Goal: Task Accomplishment & Management: Use online tool/utility

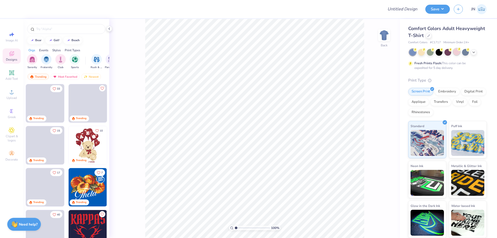
click at [458, 51] on div at bounding box center [456, 51] width 7 height 7
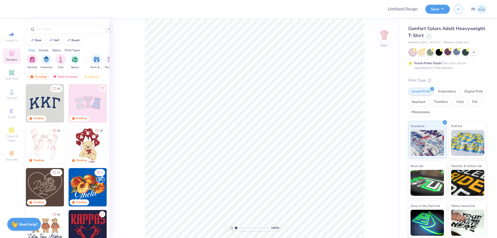
drag, startPoint x: 452, startPoint y: 54, endPoint x: 449, endPoint y: 53, distance: 3.4
click at [452, 54] on div at bounding box center [447, 52] width 77 height 7
click at [449, 53] on div at bounding box center [447, 51] width 7 height 7
drag, startPoint x: 472, startPoint y: 52, endPoint x: 475, endPoint y: 51, distance: 2.9
click at [473, 52] on div "Almost there" at bounding box center [303, 128] width 388 height 219
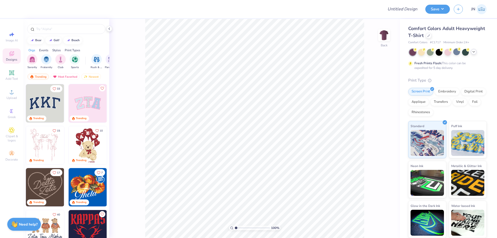
click at [476, 50] on div at bounding box center [474, 52] width 6 height 6
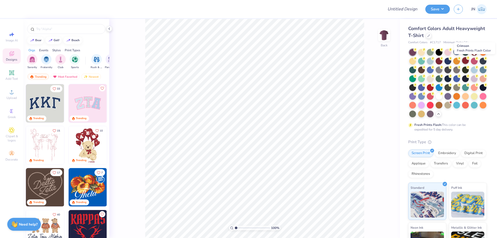
click at [469, 61] on div at bounding box center [465, 60] width 7 height 7
click at [425, 90] on div at bounding box center [421, 87] width 7 height 7
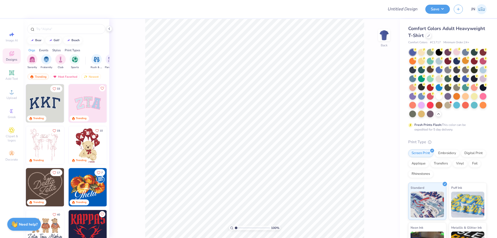
click at [433, 69] on div at bounding box center [430, 69] width 7 height 7
click at [435, 99] on div at bounding box center [438, 95] width 7 height 7
click at [456, 52] on div at bounding box center [456, 51] width 7 height 7
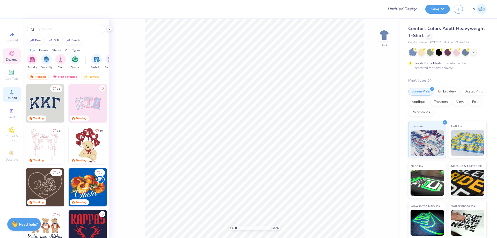
click at [13, 97] on span "Upload" at bounding box center [11, 98] width 10 height 4
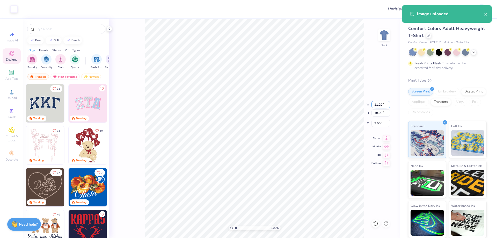
click at [375, 103] on input "11.20" at bounding box center [380, 104] width 19 height 7
click at [377, 114] on input "18.00" at bounding box center [380, 112] width 19 height 7
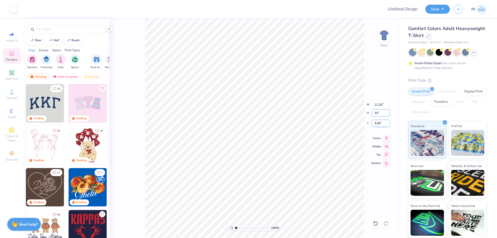
type input "14"
click at [377, 124] on input "3.50" at bounding box center [380, 123] width 19 height 7
type input "8.72"
type input "14.00"
click at [377, 124] on input "5.50" at bounding box center [380, 123] width 19 height 7
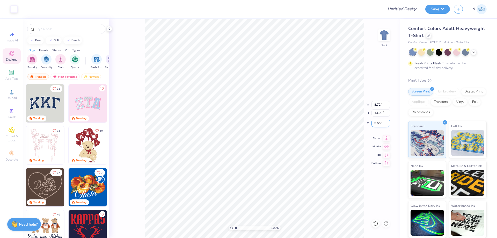
click at [377, 124] on input "5.50" at bounding box center [380, 123] width 19 height 7
click at [376, 123] on input "3.00" at bounding box center [380, 123] width 19 height 7
type input "2.00"
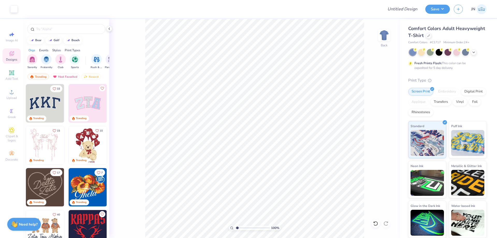
click at [237, 230] on input "range" at bounding box center [252, 227] width 35 height 5
drag, startPoint x: 239, startPoint y: 228, endPoint x: 235, endPoint y: 227, distance: 3.3
type input "1"
click at [235, 227] on input "range" at bounding box center [252, 227] width 35 height 5
click at [13, 101] on div "Upload" at bounding box center [12, 94] width 18 height 15
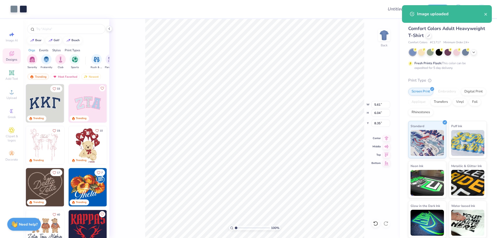
type input "5.61"
type input "6.04"
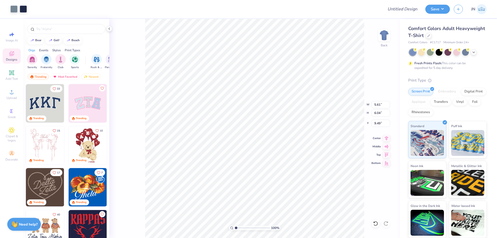
type input "4.55"
type input "4.90"
type input "9.60"
click at [11, 97] on span "Upload" at bounding box center [11, 98] width 10 height 4
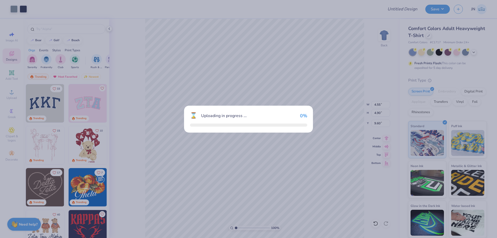
type input "3.30"
type input "1.16"
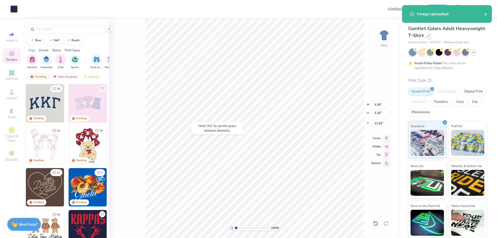
type input "12.96"
click at [376, 105] on input "3.30" at bounding box center [380, 104] width 19 height 7
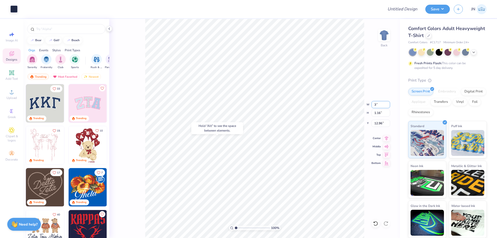
type input "3.00"
type input "1.05"
type input "13.02"
click at [387, 137] on icon at bounding box center [386, 137] width 7 height 6
type input "8.72"
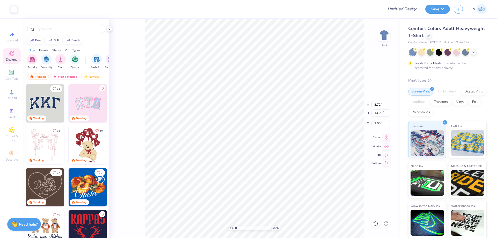
type input "14.00"
type input "2.00"
click at [385, 138] on icon at bounding box center [386, 137] width 7 height 6
click at [239, 228] on input "range" at bounding box center [252, 227] width 35 height 5
drag, startPoint x: 239, startPoint y: 228, endPoint x: 242, endPoint y: 227, distance: 3.1
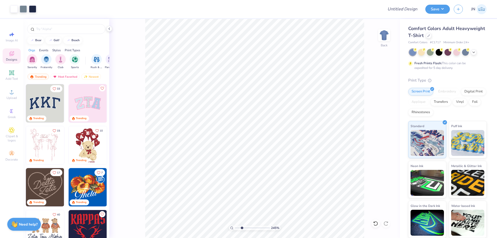
type input "2.83"
click at [242, 227] on input "range" at bounding box center [252, 227] width 35 height 5
type input "2.64"
type input "0.93"
type input "13.14"
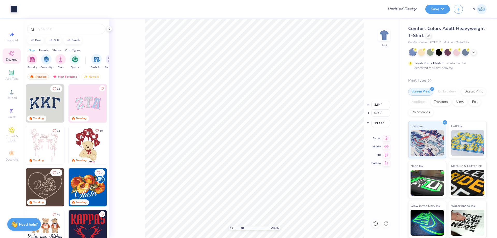
type input "4.55"
type input "4.90"
type input "9.58"
type input "2.64"
type input "0.93"
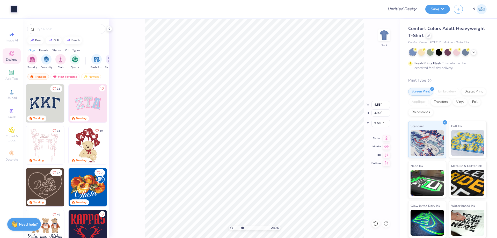
type input "13.14"
type input "2.34"
type input "0.82"
type input "13.25"
click at [385, 138] on icon at bounding box center [386, 137] width 7 height 6
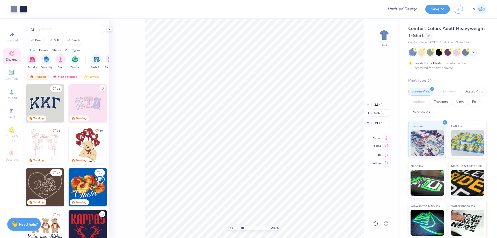
type input "4.55"
type input "4.90"
type input "9.17"
type input "8.72"
type input "14.00"
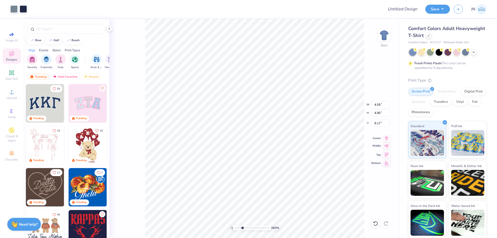
type input "2.00"
type input "4.55"
type input "4.90"
type input "9.17"
type input "5.32"
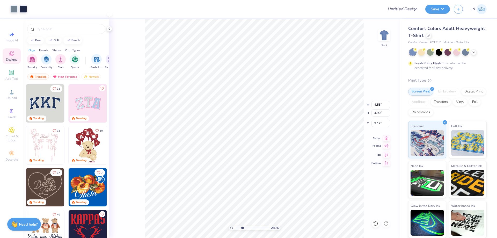
type input "5.73"
type input "8.34"
click at [144, 138] on div "283 % Back W 5.32 5.32 " H 5.73 5.73 " Y 8.34 8.34 " Center Middle Top Bottom" at bounding box center [254, 128] width 291 height 219
type input "8.24"
click at [134, 156] on div "283 % Back W 5.32 5.32 " H 5.73 5.73 " Y 8.24 8.24 " Center Middle Top Bottom" at bounding box center [254, 128] width 291 height 219
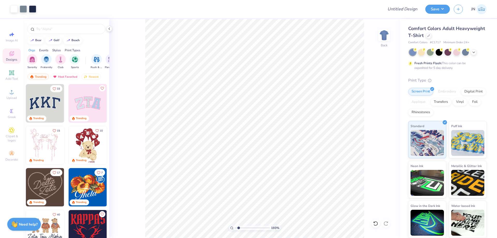
type input "1.78"
click at [239, 228] on input "range" at bounding box center [252, 227] width 35 height 5
click at [12, 76] on div "Add Text" at bounding box center [12, 75] width 18 height 15
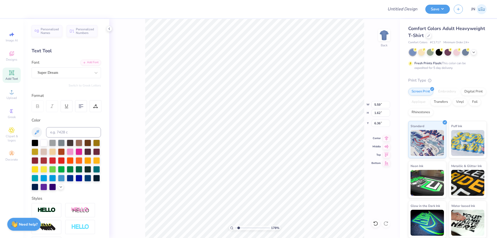
type input "6.36"
type textarea "delta"
click at [87, 64] on div "Add Font" at bounding box center [90, 62] width 20 height 6
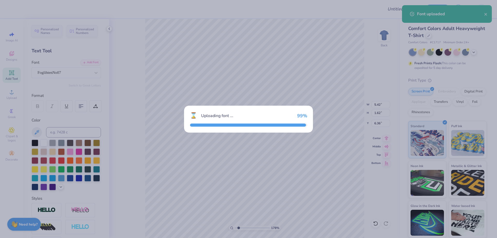
type input "6.31"
type input "1.96"
type input "6.19"
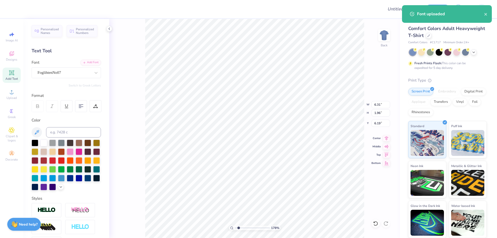
type textarea "DELTA"
type input "6.83"
type input "1.92"
type input "6.21"
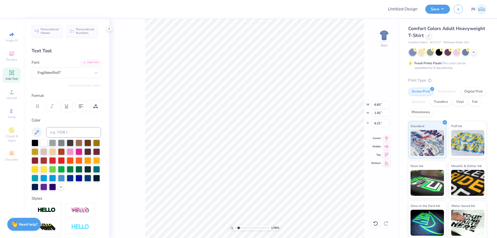
type input "5.65"
type input "1.58"
click at [387, 135] on icon at bounding box center [386, 137] width 7 height 6
click at [81, 109] on div at bounding box center [81, 106] width 12 height 12
click at [290, 110] on li "Duplicate" at bounding box center [290, 109] width 41 height 10
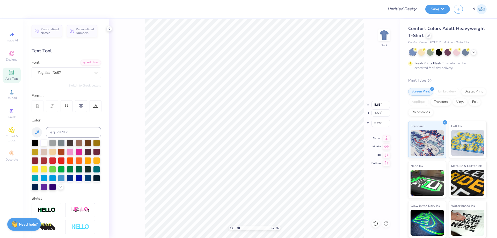
type input "6.26"
type input "8.72"
type input "14.00"
type input "2.00"
type input "5.65"
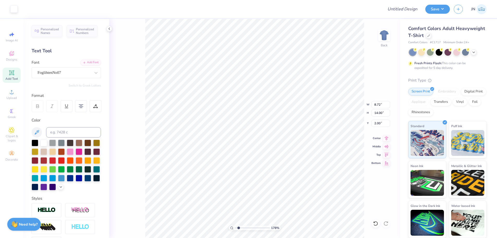
type input "1.58"
type input "6.26"
type textarea "GAMMA"
type input "7.58"
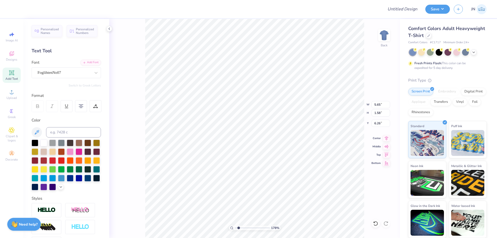
type input "1.54"
type input "6.28"
click at [387, 139] on icon at bounding box center [386, 137] width 7 height 6
type input "8.72"
type input "14.00"
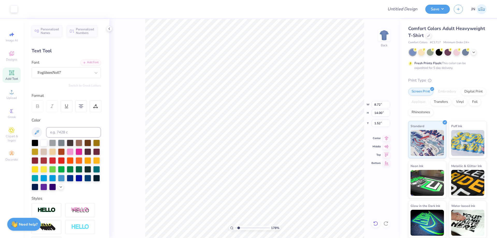
click at [374, 225] on icon at bounding box center [375, 223] width 5 height 5
type input "2.00"
type input "7.58"
type input "1.54"
type input "6.28"
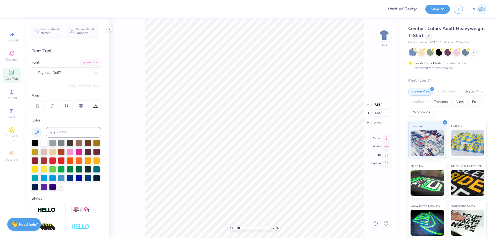
type input "6.09"
type input "1.24"
type input "6.84"
click at [386, 137] on icon at bounding box center [386, 137] width 7 height 6
type input "5.65"
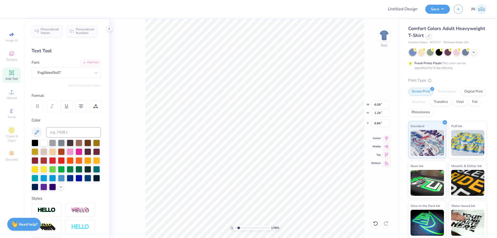
type input "1.58"
type input "5.26"
type input "5.87"
type input "1.65"
type input "5.20"
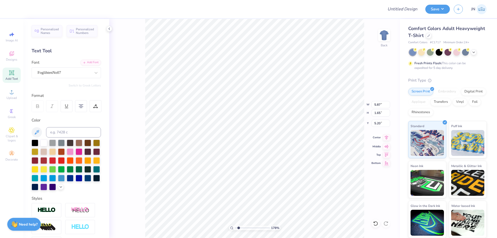
click at [384, 138] on icon at bounding box center [386, 137] width 7 height 6
type input "2.89"
type input "5.20"
click at [43, 213] on img at bounding box center [47, 210] width 18 height 6
type input "6.11"
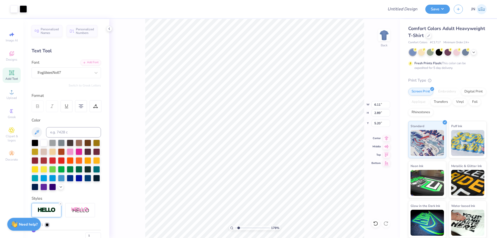
type input "2.90"
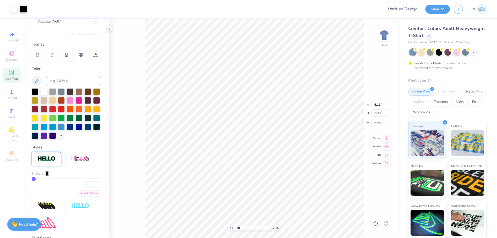
scroll to position [52, 0]
click at [48, 174] on div at bounding box center [47, 172] width 3 height 3
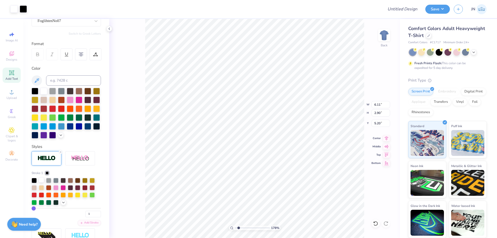
click at [42, 182] on div at bounding box center [41, 179] width 5 height 5
click at [48, 174] on div at bounding box center [47, 172] width 3 height 3
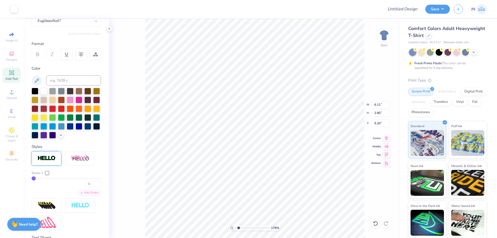
click at [118, 170] on div "178 % Back W 6.11 6.11 " H 2.90 2.90 " Y 5.20 5.20 " Center Middle Top Bottom" at bounding box center [254, 128] width 291 height 219
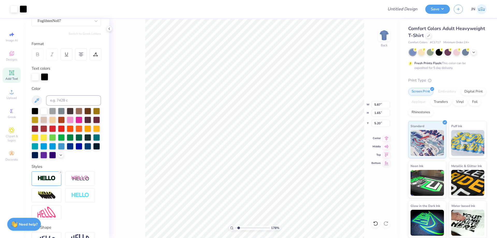
type input "5.90"
type input "1.67"
type input "5.18"
click at [43, 181] on img at bounding box center [47, 178] width 18 height 6
click at [46, 195] on div at bounding box center [47, 192] width 3 height 3
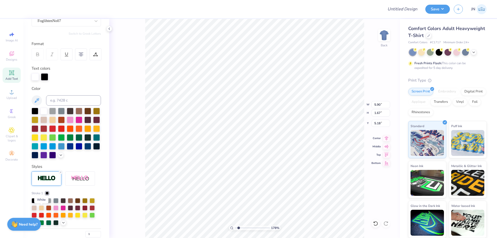
click at [39, 203] on div at bounding box center [41, 199] width 5 height 5
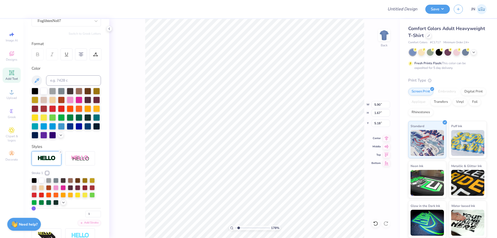
click at [131, 152] on div "178 % Back W 5.90 5.90 " H 1.67 1.67 " Y 5.18 5.18 " Center Middle Top Bottom" at bounding box center [254, 128] width 291 height 219
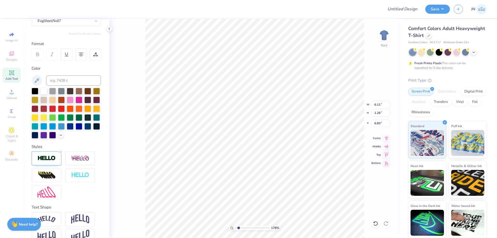
type input "2.91"
type input "5.18"
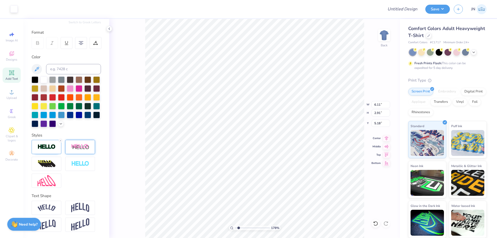
click at [84, 149] on img at bounding box center [80, 147] width 18 height 6
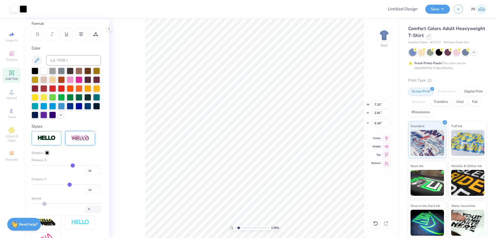
type input "7.32"
type input "3.02"
click at [48, 154] on div at bounding box center [47, 152] width 3 height 3
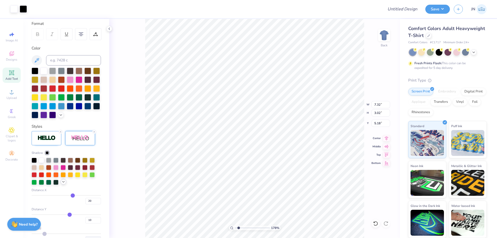
click at [62, 184] on icon at bounding box center [63, 182] width 4 height 4
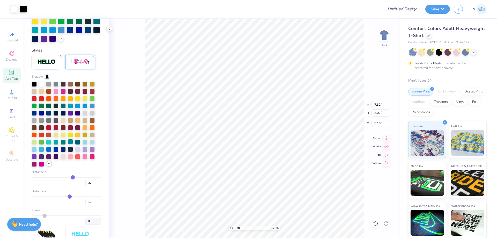
scroll to position [150, 0]
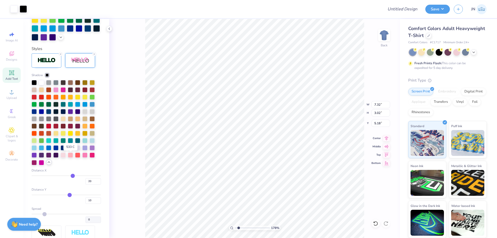
click at [71, 150] on div at bounding box center [70, 147] width 5 height 5
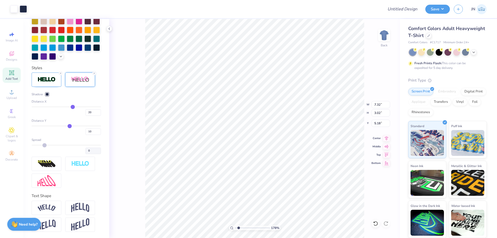
scroll to position [139, 0]
click at [128, 157] on div "178 % Back W 7.32 7.32 " H 3.02 3.02 " Y 5.18 5.18 " Center Middle Top Bottom" at bounding box center [254, 128] width 291 height 219
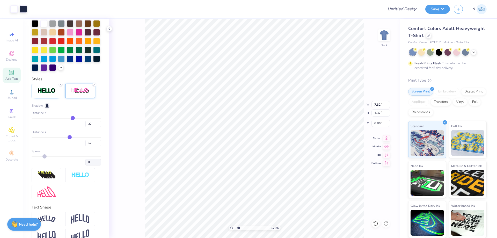
scroll to position [159, 0]
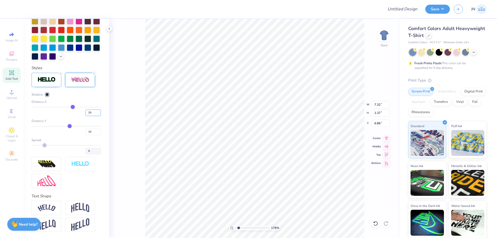
drag, startPoint x: 90, startPoint y: 112, endPoint x: 79, endPoint y: 113, distance: 11.5
click at [79, 113] on div "20" at bounding box center [66, 111] width 69 height 9
type input "0"
drag, startPoint x: 88, startPoint y: 135, endPoint x: 82, endPoint y: 135, distance: 6.7
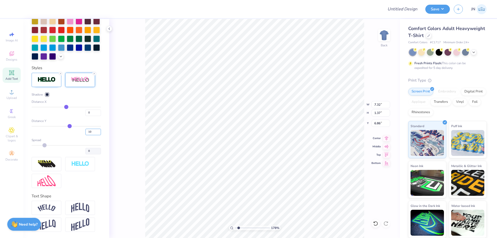
click at [82, 135] on div "Shadow Distance X 0 Distance Y 10 Spread 0" at bounding box center [66, 123] width 69 height 62
type input "2"
type input "6.11"
type input "2"
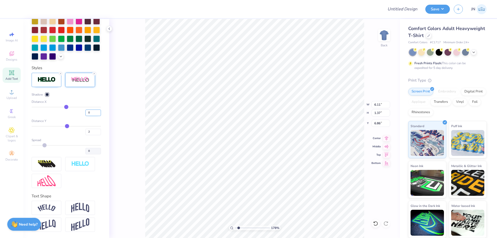
click at [87, 111] on input "0" at bounding box center [93, 112] width 16 height 6
type input "1.27"
click at [129, 114] on div "178 % Back W 6.11 6.11 " H 1.27 1.27 " Y 6.86 6.86 " Center Middle Top Bottom" at bounding box center [254, 128] width 291 height 219
drag, startPoint x: 90, startPoint y: 129, endPoint x: 78, endPoint y: 130, distance: 11.7
click at [78, 130] on div "2" at bounding box center [66, 130] width 69 height 9
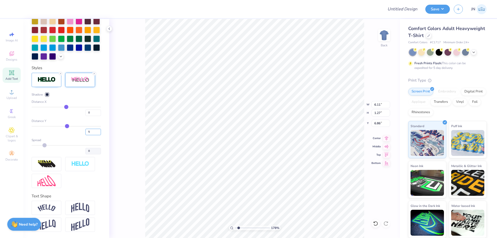
type input "5"
type input "1.31"
drag, startPoint x: 90, startPoint y: 131, endPoint x: 77, endPoint y: 131, distance: 12.4
click at [77, 131] on div "5" at bounding box center [66, 130] width 69 height 9
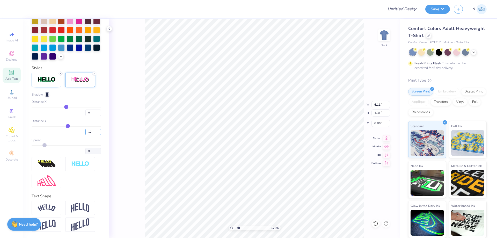
type input "10"
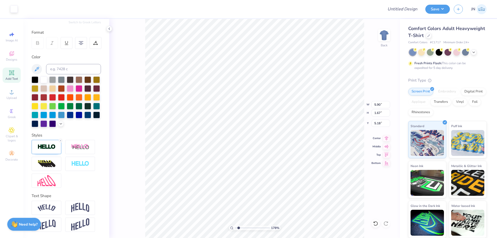
scroll to position [72, 0]
click at [77, 147] on img at bounding box center [80, 147] width 18 height 6
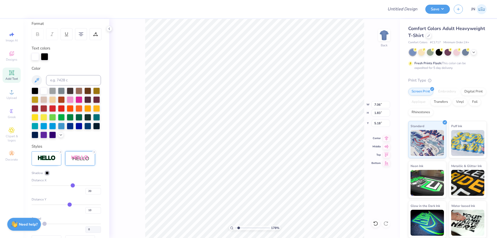
type input "7.06"
type input "1.83"
click at [48, 174] on div at bounding box center [47, 172] width 3 height 3
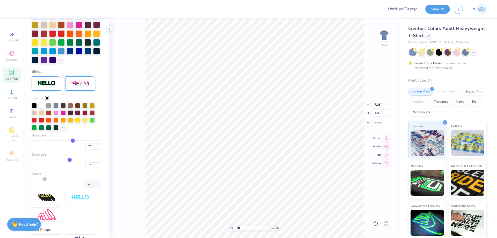
scroll to position [150, 0]
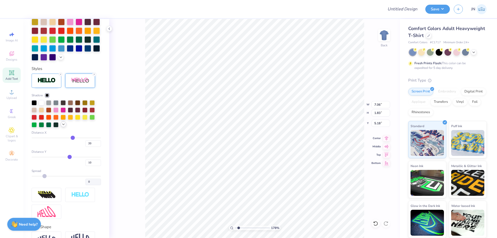
click at [63, 126] on icon at bounding box center [63, 124] width 4 height 4
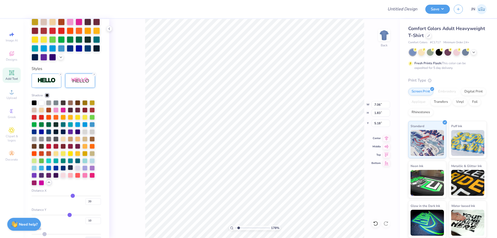
click at [70, 170] on div at bounding box center [70, 167] width 5 height 5
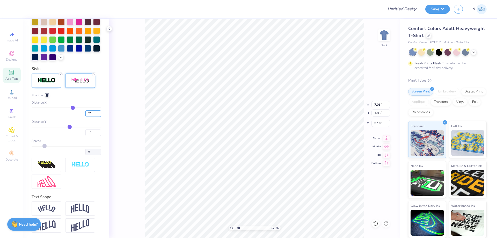
drag, startPoint x: 91, startPoint y: 121, endPoint x: 77, endPoint y: 121, distance: 14.0
click at [77, 117] on div "20" at bounding box center [66, 111] width 69 height 9
type input "0"
drag, startPoint x: 87, startPoint y: 143, endPoint x: 82, endPoint y: 143, distance: 5.2
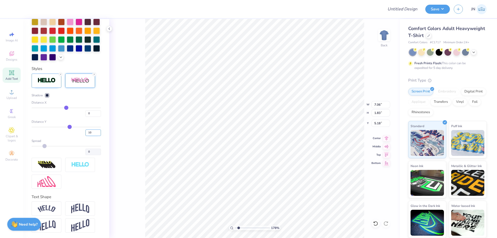
click at [85, 136] on input "10" at bounding box center [93, 132] width 16 height 6
type input "2"
type input "5.90"
click at [85, 136] on input "2" at bounding box center [93, 132] width 16 height 6
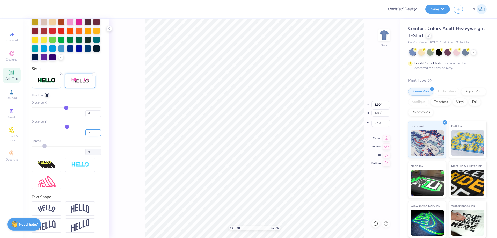
type input "1.69"
drag, startPoint x: 85, startPoint y: 141, endPoint x: 82, endPoint y: 141, distance: 3.9
click at [85, 136] on input "2" at bounding box center [93, 132] width 16 height 6
type input "5"
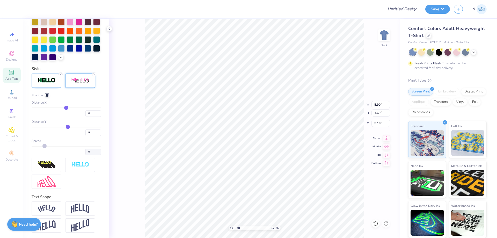
click at [129, 132] on div "178 % Back W 5.90 5.90 " H 1.69 1.69 " Y 5.18 5.18 " Center Middle Top Bottom" at bounding box center [254, 128] width 291 height 219
click at [93, 76] on icon at bounding box center [94, 74] width 3 height 3
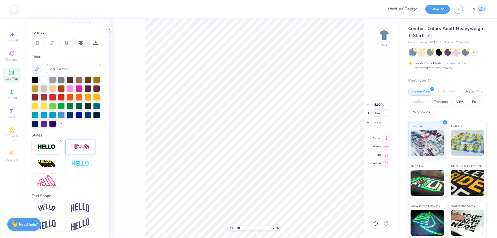
scroll to position [72, 0]
click at [39, 165] on img at bounding box center [47, 164] width 18 height 8
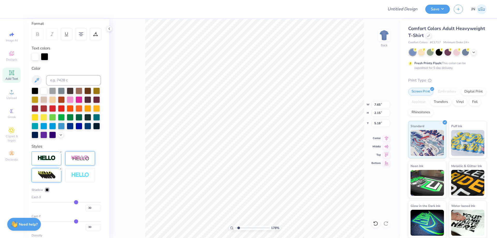
type input "7.65"
type input "2.15"
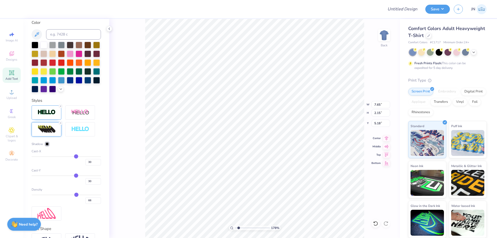
scroll to position [124, 0]
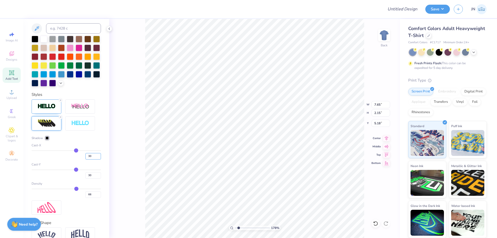
drag, startPoint x: 90, startPoint y: 165, endPoint x: 80, endPoint y: 164, distance: 10.1
click at [80, 159] on div "30" at bounding box center [66, 154] width 69 height 9
type input "0"
drag, startPoint x: 92, startPoint y: 182, endPoint x: 75, endPoint y: 186, distance: 17.0
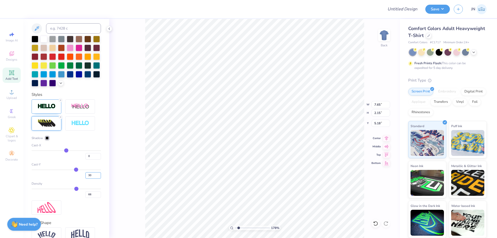
click at [75, 179] on div "30" at bounding box center [66, 173] width 69 height 9
type input "5"
type input "5.90"
type input "5"
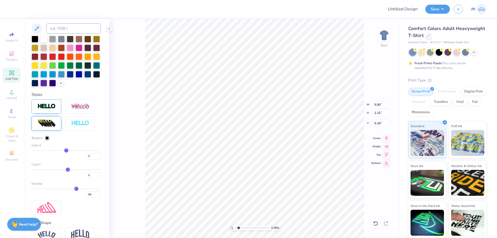
click at [114, 168] on div "178 % Back W 5.90 5.90 " H 2.15 2.15 " Y 5.18 5.18 " Center Middle Top Bottom" at bounding box center [254, 128] width 291 height 219
drag, startPoint x: 90, startPoint y: 183, endPoint x: 83, endPoint y: 183, distance: 7.5
click at [85, 179] on input "5" at bounding box center [93, 175] width 16 height 6
type input "10"
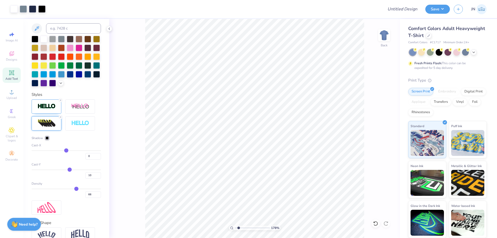
click at [121, 176] on div "178 % Back" at bounding box center [254, 128] width 291 height 219
drag, startPoint x: 88, startPoint y: 184, endPoint x: 84, endPoint y: 184, distance: 4.4
click at [85, 179] on input "10" at bounding box center [93, 175] width 16 height 6
drag, startPoint x: 84, startPoint y: 184, endPoint x: 81, endPoint y: 184, distance: 2.9
click at [81, 179] on div "5" at bounding box center [66, 173] width 69 height 9
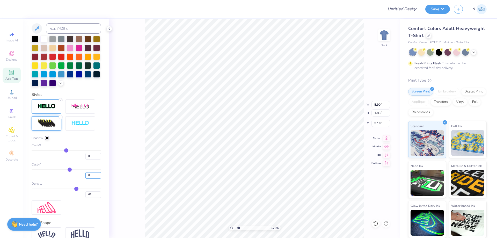
type input "8"
type input "1.79"
click at [46, 139] on div at bounding box center [47, 137] width 3 height 3
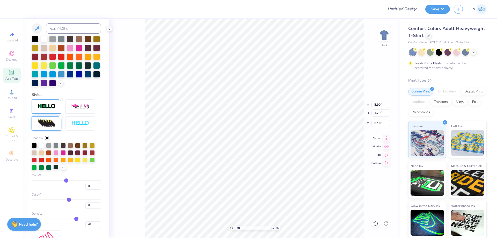
click at [58, 169] on div at bounding box center [55, 166] width 5 height 5
click at [62, 192] on div "Cast-Y 8" at bounding box center [66, 200] width 69 height 17
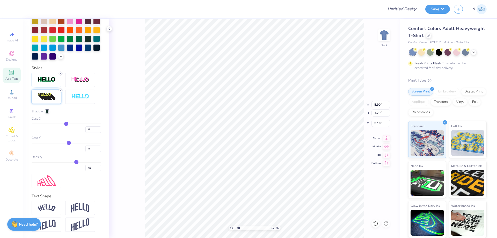
scroll to position [159, 0]
click at [47, 112] on div at bounding box center [47, 111] width 3 height 3
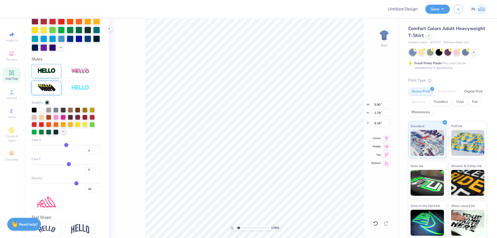
click at [63, 134] on icon at bounding box center [63, 131] width 4 height 4
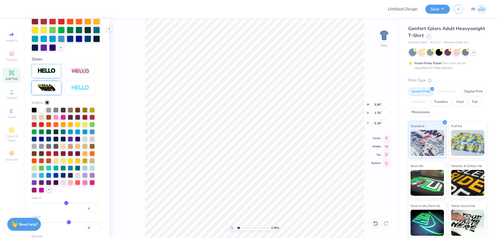
click at [71, 178] on div at bounding box center [70, 175] width 5 height 5
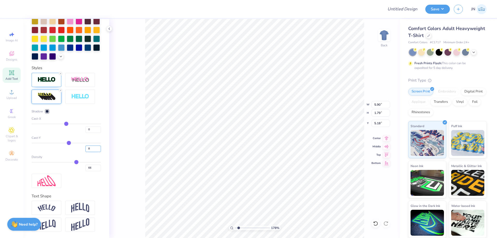
drag, startPoint x: 85, startPoint y: 151, endPoint x: 82, endPoint y: 150, distance: 3.2
click at [85, 150] on input "8" at bounding box center [93, 148] width 16 height 6
type input "5"
type input "6.11"
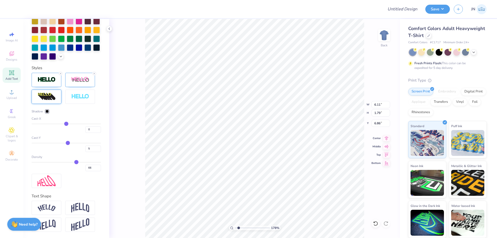
type input "1.37"
type input "6.86"
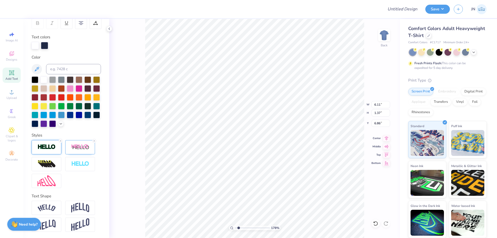
click at [54, 148] on img at bounding box center [47, 147] width 18 height 6
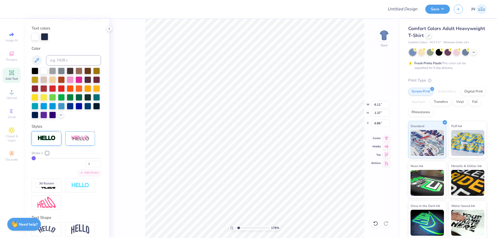
click at [55, 189] on img at bounding box center [47, 185] width 18 height 8
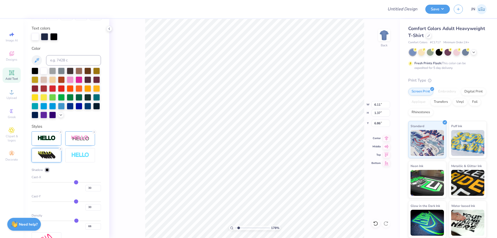
type input "7.93"
type input "1.62"
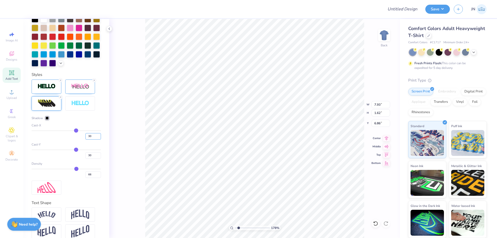
drag, startPoint x: 83, startPoint y: 143, endPoint x: 80, endPoint y: 147, distance: 4.7
click at [80, 139] on div "30" at bounding box center [66, 134] width 69 height 9
type input "0"
drag, startPoint x: 90, startPoint y: 165, endPoint x: 81, endPoint y: 165, distance: 8.8
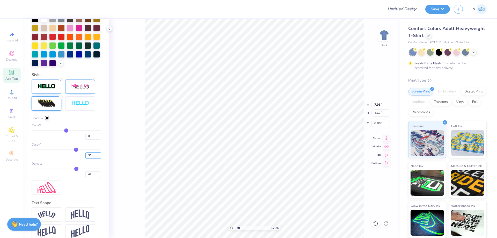
click at [81, 159] on div "30" at bounding box center [66, 153] width 69 height 9
type input "5"
type input "6.11"
type input "5"
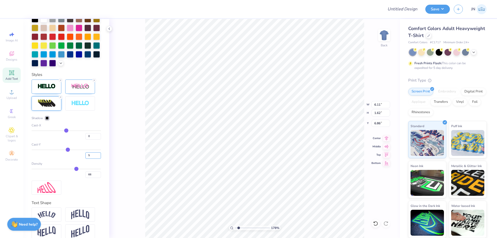
type input "1.37"
click at [48, 120] on div at bounding box center [47, 117] width 3 height 3
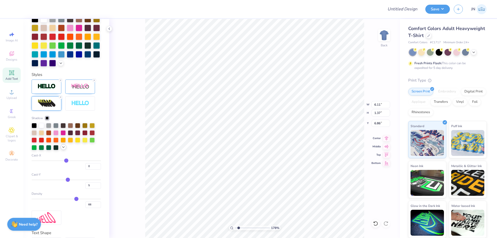
click at [62, 149] on icon at bounding box center [63, 147] width 4 height 4
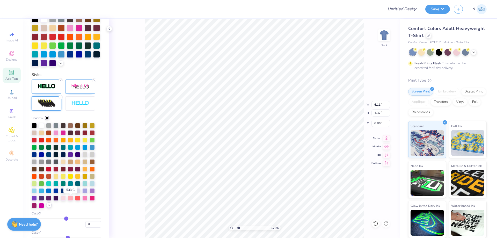
click at [71, 193] on div at bounding box center [70, 190] width 5 height 5
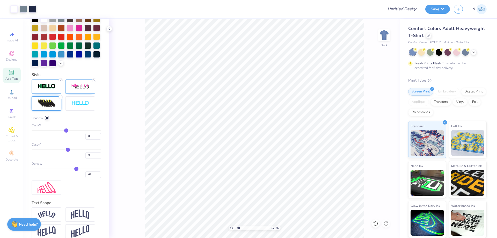
click at [9, 73] on icon at bounding box center [12, 73] width 6 height 6
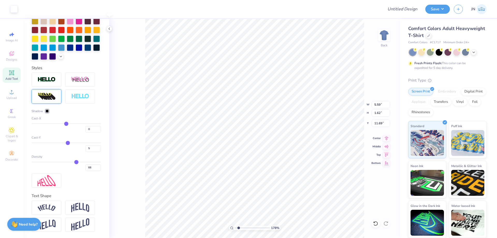
scroll to position [72, 0]
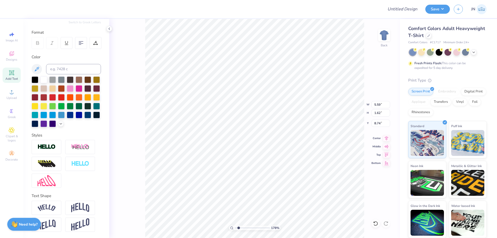
type input "8.74"
click at [78, 64] on input at bounding box center [73, 69] width 55 height 10
type input "533"
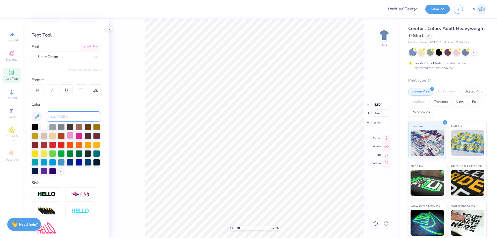
scroll to position [0, 0]
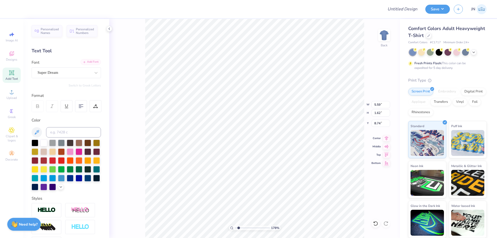
click at [86, 60] on div "Add Font" at bounding box center [90, 62] width 20 height 6
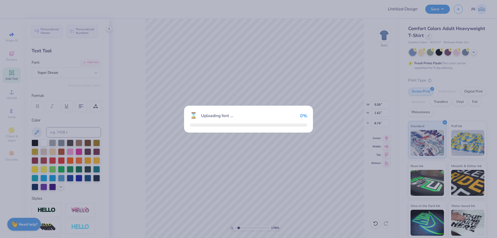
click at [251, 194] on body "Design Title Save JN Image AI Designs Add Text Upload Greek Clipart & logos Dec…" at bounding box center [248, 119] width 497 height 238
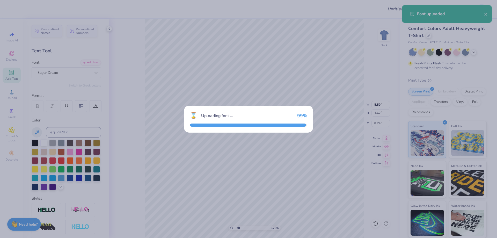
scroll to position [4, 1]
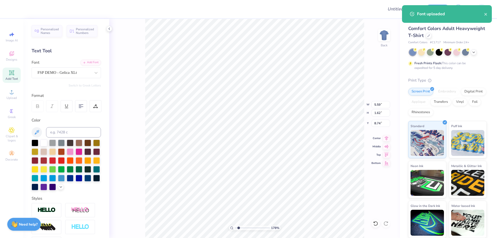
type textarea "s"
type textarea "Spring"
type input "6.74"
type input "2.13"
type input "8.48"
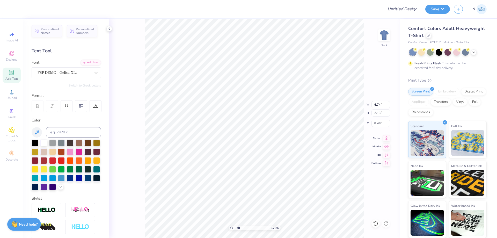
type input "3.27"
type input "1.03"
type input "8.34"
click at [11, 77] on span "Add Text" at bounding box center [11, 79] width 12 height 4
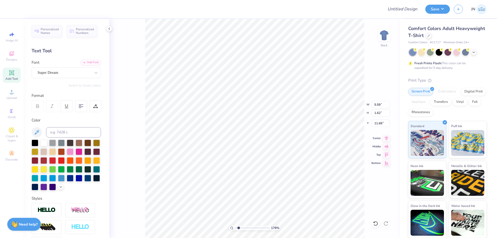
click at [61, 67] on div "Font Super Dream" at bounding box center [66, 69] width 69 height 19
click at [87, 58] on div "Personalized Names Personalized Numbers Text Tool Add Font Font Super Dream Swi…" at bounding box center [66, 128] width 86 height 219
click at [86, 60] on div "Add Font" at bounding box center [90, 62] width 20 height 6
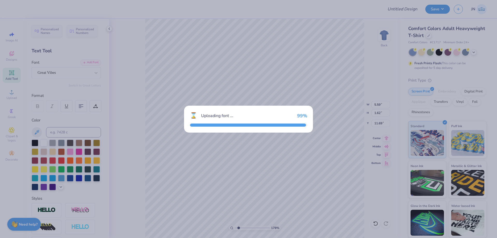
type input "9.04"
type input "2.40"
type input "11.24"
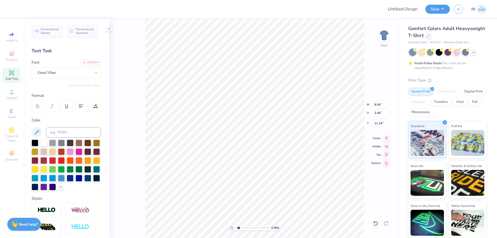
scroll to position [4, 1]
type textarea "Recruitment"
type input "9.05"
type input "1.91"
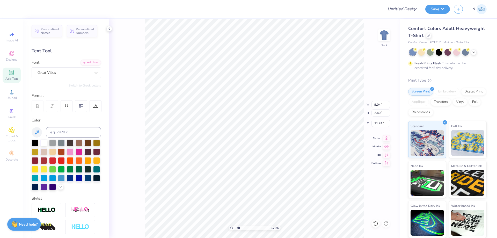
type input "11.48"
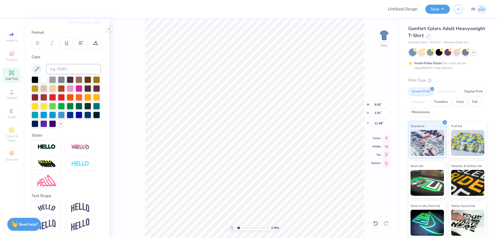
scroll to position [72, 0]
drag, startPoint x: 85, startPoint y: 226, endPoint x: 402, endPoint y: 148, distance: 326.1
click at [85, 226] on img at bounding box center [80, 224] width 18 height 13
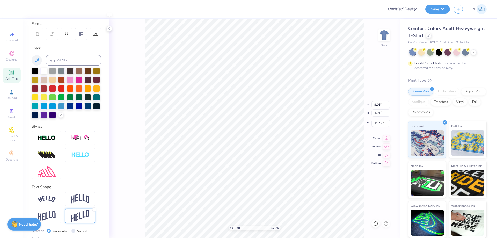
type input "3.38"
type input "10.75"
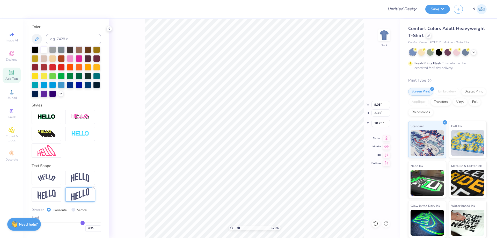
scroll to position [102, 0]
click at [86, 228] on input "0.50" at bounding box center [93, 228] width 16 height 6
type input "0.30"
type input "0.3"
type input "2.62"
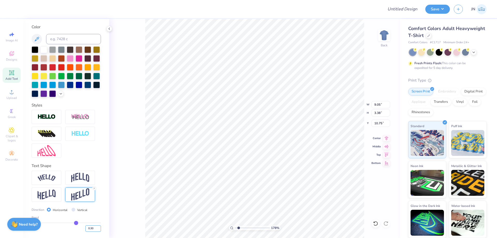
type input "11.07"
type input "4.28"
type input "1.24"
type input "9.33"
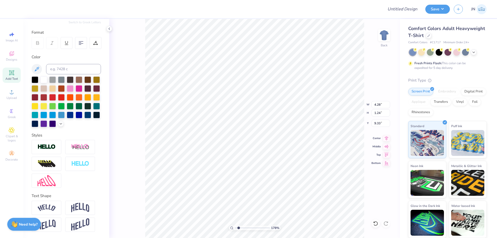
type input "3.27"
type input "1.03"
click at [295, 120] on li "Duplicate" at bounding box center [297, 121] width 41 height 10
type input "10.76"
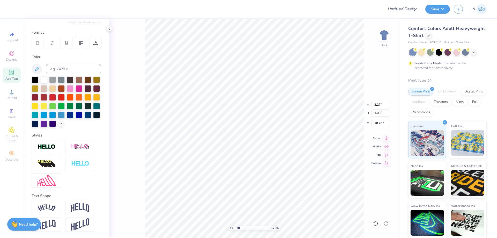
scroll to position [4, 1]
type textarea "g"
type textarea "Grow Where"
type input "6.32"
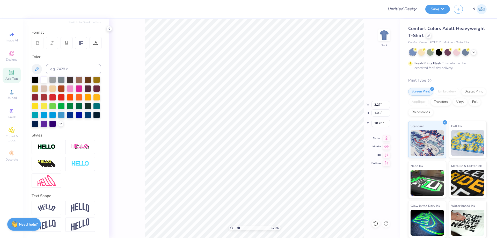
type input "0.84"
type input "10.85"
type input "3.60"
type input "0.48"
type input "10.57"
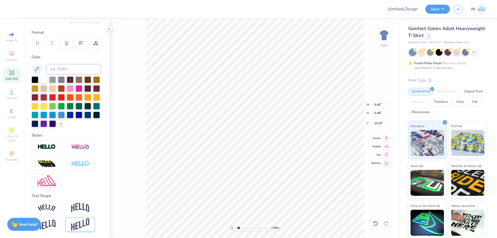
type input "4.28"
type input "1.24"
type input "9.33"
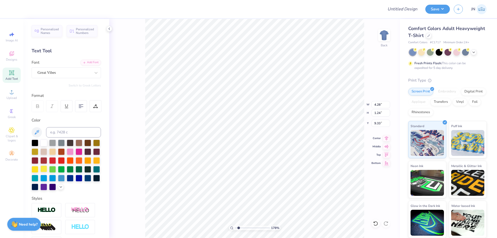
scroll to position [72, 0]
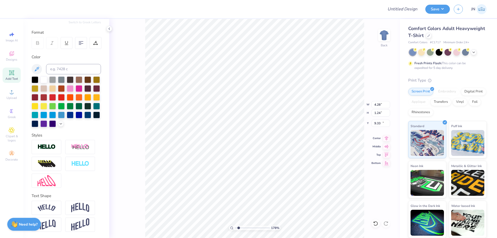
type input "3.60"
type input "0.48"
type input "10.57"
type input "3.06"
type input "0.41"
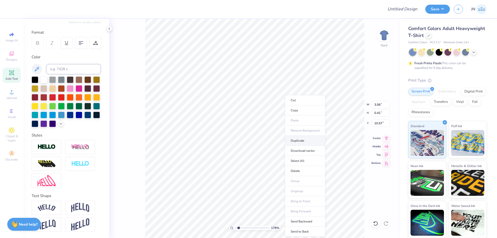
click at [297, 140] on li "Duplicate" at bounding box center [305, 141] width 41 height 10
type input "11.57"
type textarea "Youre Planted"
type input "3.38"
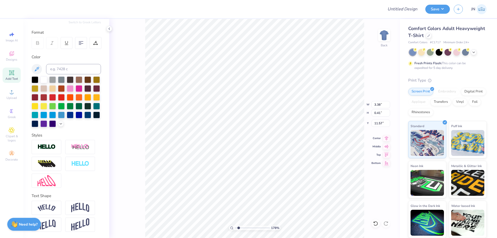
type input "11.10"
type input "3.27"
type input "1.03"
type input "8.44"
type input "4.28"
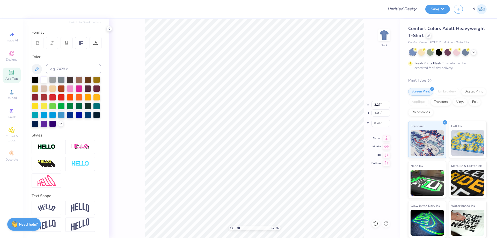
type input "1.24"
type input "9.23"
type input "4.28"
click at [280, 142] on li "Duplicate" at bounding box center [291, 141] width 41 height 10
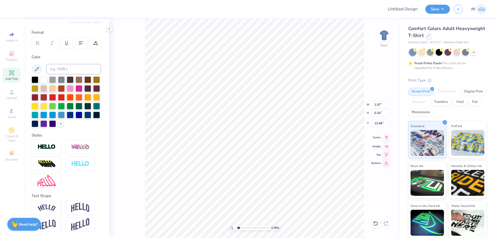
click at [386, 136] on icon at bounding box center [386, 137] width 7 height 6
click at [392, 9] on input "Design Title" at bounding box center [396, 9] width 51 height 10
paste input "FPS239617"
click at [437, 10] on button "Save" at bounding box center [437, 8] width 25 height 9
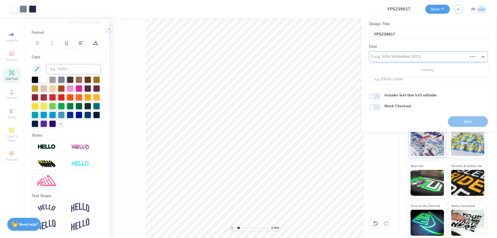
click at [413, 60] on div at bounding box center [421, 56] width 93 height 7
click at [399, 94] on div "Design Tool Testing Design Tool Design Tool Gallery" at bounding box center [428, 79] width 119 height 31
click at [399, 90] on div "Design Tool Gallery" at bounding box center [428, 89] width 115 height 9
click at [454, 120] on button "Save" at bounding box center [468, 121] width 40 height 11
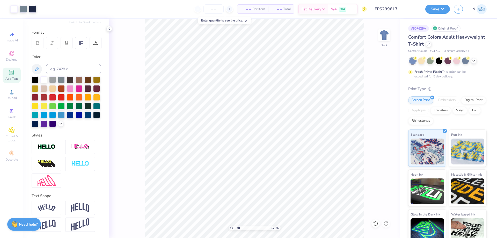
click at [401, 8] on input "FPS239617" at bounding box center [396, 9] width 51 height 10
click at [445, 6] on button "Save" at bounding box center [437, 8] width 25 height 9
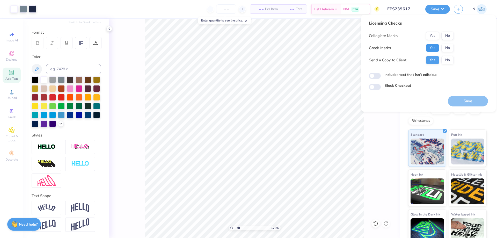
click at [436, 47] on button "Yes" at bounding box center [432, 48] width 13 height 8
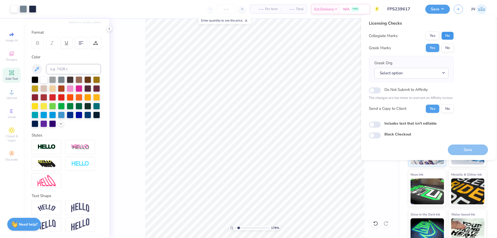
click at [448, 32] on button "No" at bounding box center [447, 36] width 12 height 8
click at [417, 70] on button "Select option" at bounding box center [411, 73] width 74 height 11
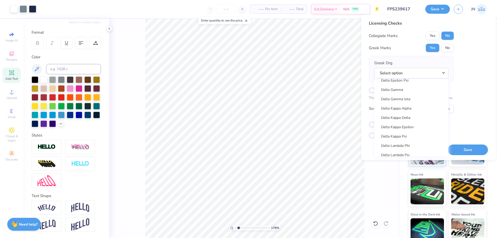
scroll to position [1164, 0]
click at [410, 125] on link "Delta Gamma" at bounding box center [411, 122] width 70 height 9
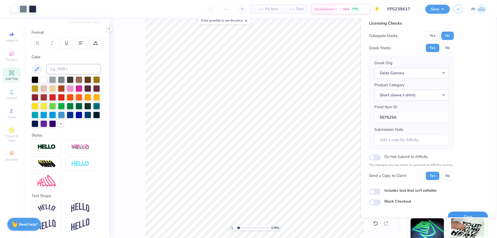
click at [453, 212] on button "Save" at bounding box center [468, 216] width 40 height 11
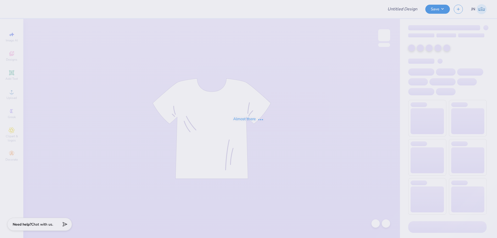
type input "FPS239587"
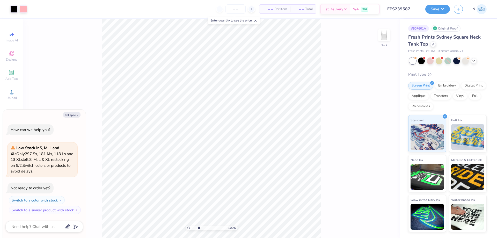
click at [199, 228] on input "range" at bounding box center [209, 227] width 35 height 5
drag, startPoint x: 199, startPoint y: 228, endPoint x: 183, endPoint y: 229, distance: 15.6
type input "1"
click at [192, 229] on input "range" at bounding box center [209, 227] width 35 height 5
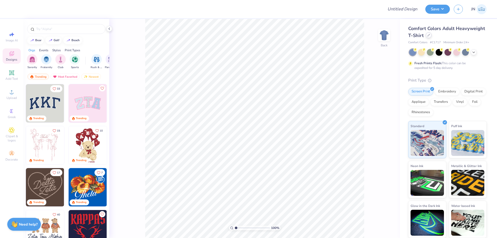
click at [426, 34] on div at bounding box center [429, 35] width 6 height 6
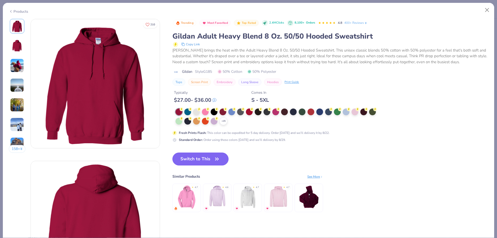
click at [12, 13] on icon at bounding box center [11, 11] width 4 height 6
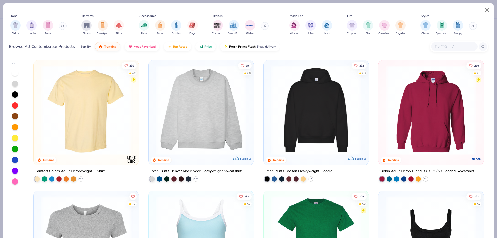
click at [186, 114] on img at bounding box center [201, 110] width 95 height 90
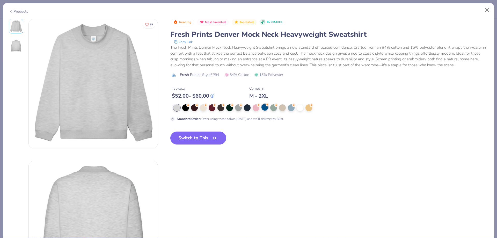
click at [262, 108] on div at bounding box center [264, 107] width 7 height 7
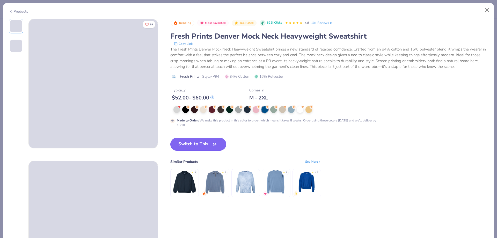
click at [173, 146] on button "Switch to This" at bounding box center [198, 144] width 56 height 13
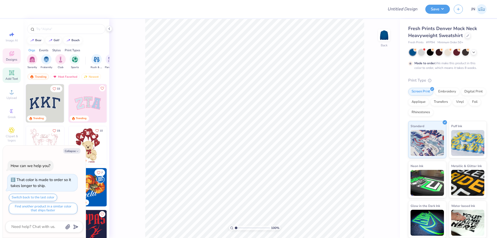
click at [13, 77] on span "Add Text" at bounding box center [11, 79] width 12 height 4
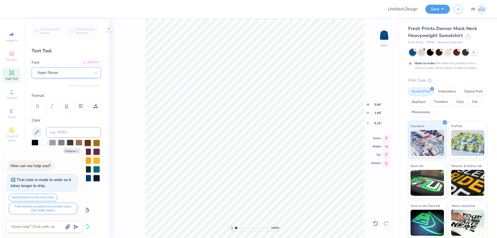
click at [94, 78] on div at bounding box center [95, 73] width 9 height 10
type textarea "x"
type textarea "a"
type textarea "x"
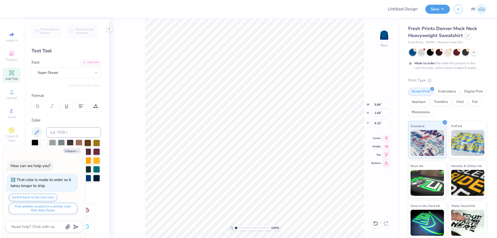
type textarea "x"
type textarea "A"
type textarea "x"
type textarea "AX"
type textarea "x"
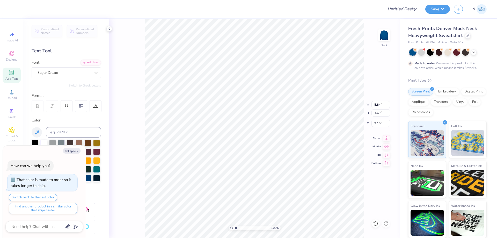
type textarea "AXO"
type textarea "x"
type input "4.41"
type input "9.16"
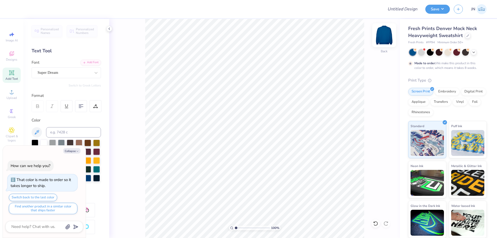
click at [382, 28] on img at bounding box center [384, 35] width 21 height 21
click at [384, 32] on img at bounding box center [384, 35] width 21 height 21
click at [475, 51] on icon at bounding box center [473, 52] width 4 height 4
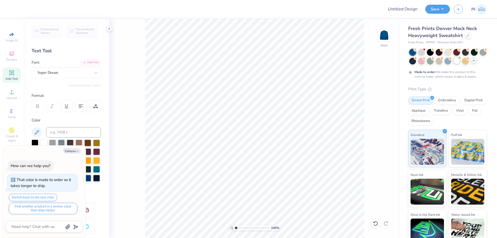
click at [460, 61] on div at bounding box center [456, 60] width 7 height 7
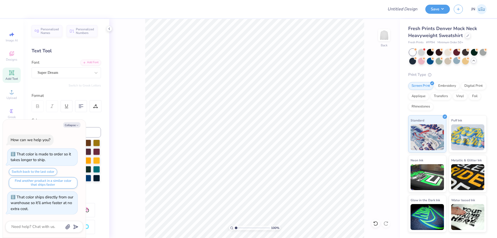
type textarea "x"
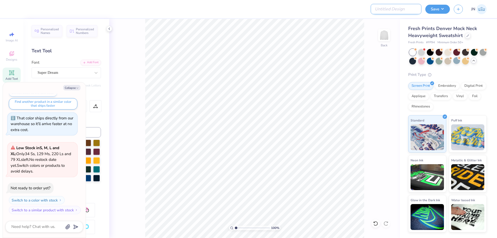
click at [401, 11] on input "Design Title" at bounding box center [396, 9] width 51 height 10
paste input "FPS239619"
type input "FPS239619"
type textarea "x"
type input "FPS239619"
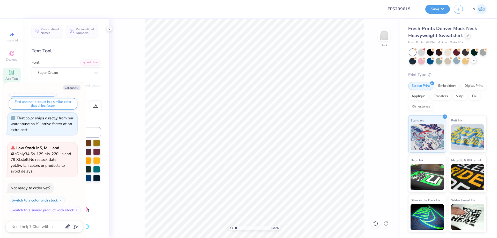
click at [319, 12] on div at bounding box center [196, 9] width 365 height 18
click at [433, 61] on div at bounding box center [430, 60] width 7 height 7
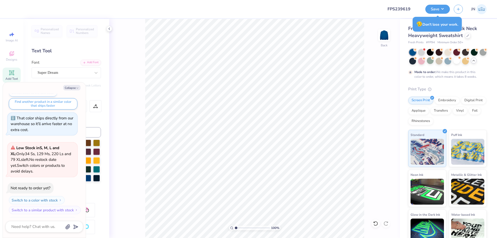
scroll to position [85, 0]
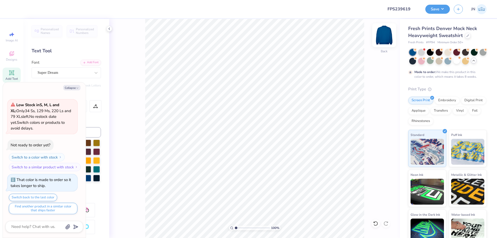
click at [384, 37] on img at bounding box center [384, 35] width 21 height 21
click at [387, 36] on img at bounding box center [384, 35] width 21 height 21
click at [69, 90] on div "Collapse How can we help you? That color is made to order so it takes longer to…" at bounding box center [44, 159] width 83 height 155
click at [70, 87] on button "Collapse" at bounding box center [71, 87] width 17 height 5
type textarea "x"
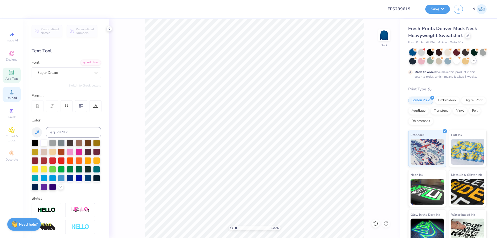
click at [15, 97] on span "Upload" at bounding box center [11, 98] width 10 height 4
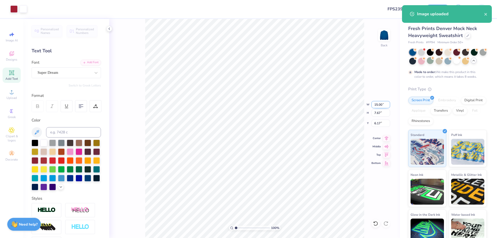
click at [377, 103] on input "15.00" at bounding box center [380, 104] width 19 height 7
type input "10.00"
type input "5.11"
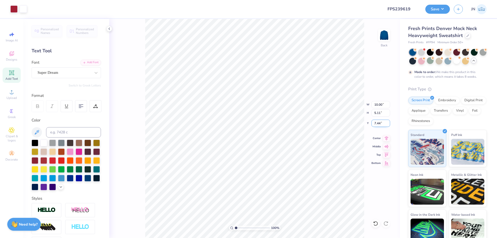
click at [378, 122] on input "7.44" at bounding box center [380, 123] width 19 height 7
type input "3.00"
click at [374, 123] on input "3.00" at bounding box center [380, 123] width 19 height 7
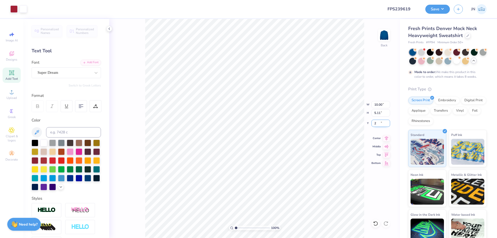
type input "2.00"
click at [75, 73] on div "Super Dream" at bounding box center [64, 73] width 54 height 8
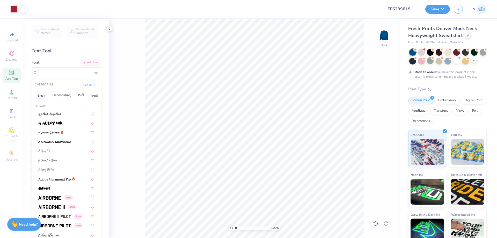
click at [15, 74] on div "Add Text" at bounding box center [12, 75] width 18 height 15
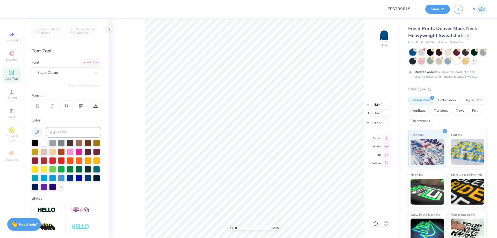
scroll to position [4, 3]
type textarea "ALPHA CHI OMEGA"
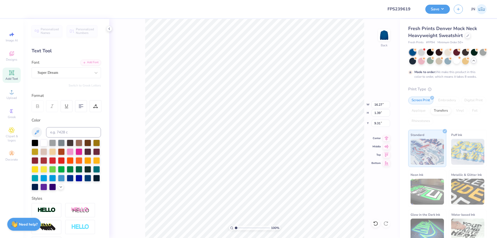
type input "16.27"
type input "1.39"
type input "9.31"
click at [80, 63] on div "Add Font" at bounding box center [90, 62] width 20 height 6
click at [63, 75] on div "Super Dream" at bounding box center [64, 73] width 54 height 8
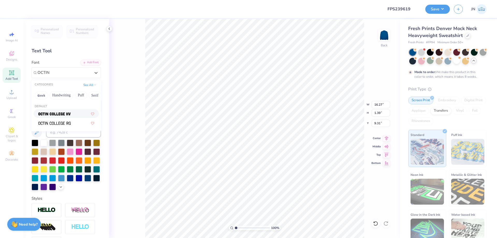
click at [67, 113] on img at bounding box center [54, 114] width 32 height 4
type input "OCTIN"
type input "15.12"
type input "1.38"
click at [94, 107] on icon at bounding box center [95, 106] width 5 height 5
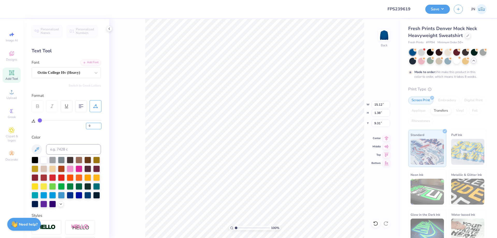
drag, startPoint x: 87, startPoint y: 125, endPoint x: 79, endPoint y: 125, distance: 7.3
click at [79, 125] on div "0" at bounding box center [70, 124] width 64 height 9
type input "50"
type input "16.26"
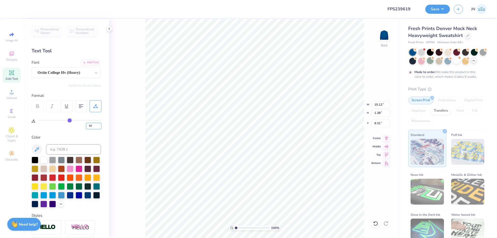
type input "0.78"
type input "9.61"
drag, startPoint x: 92, startPoint y: 128, endPoint x: 83, endPoint y: 127, distance: 9.8
click at [83, 127] on div "50" at bounding box center [70, 124] width 64 height 9
type input "20"
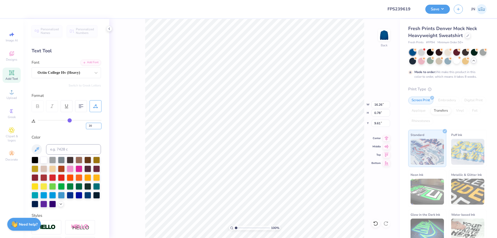
type input "20"
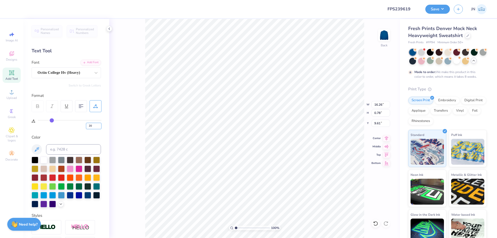
type input "11.60"
click at [83, 70] on div "Octin College Hv (Heavy)" at bounding box center [64, 73] width 54 height 8
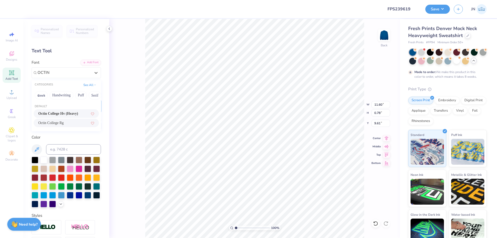
click at [78, 123] on div "Octin College Rg" at bounding box center [66, 122] width 56 height 5
type input "OCTIN"
type input "9.29"
type input "0.65"
type input "7.55"
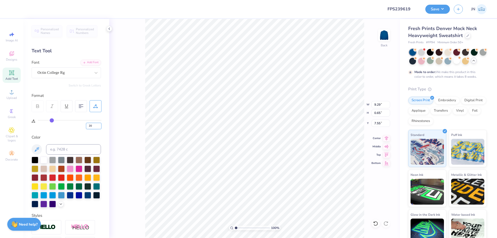
drag, startPoint x: 95, startPoint y: 123, endPoint x: 87, endPoint y: 123, distance: 7.8
click at [87, 123] on input "20" at bounding box center [94, 126] width 16 height 6
type input "410"
type input "100"
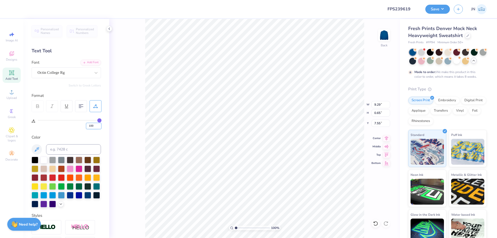
type input "16.27"
type input "0.54"
type input "7.60"
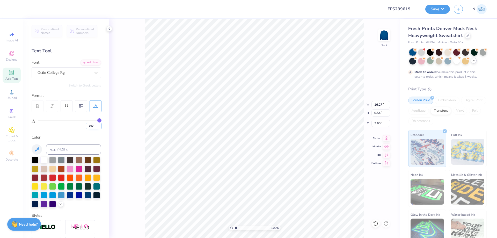
click at [90, 126] on input "100" at bounding box center [94, 126] width 16 height 6
type input "10"
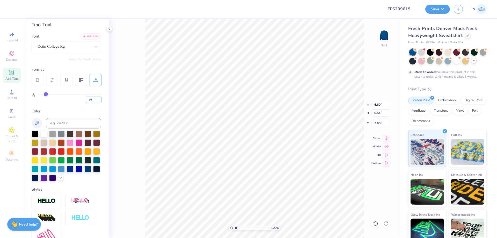
scroll to position [26, 0]
click at [45, 204] on img at bounding box center [47, 201] width 18 height 6
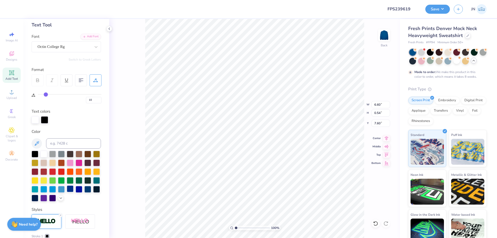
type input "6.61"
type input "0.55"
click at [43, 155] on div at bounding box center [43, 153] width 7 height 7
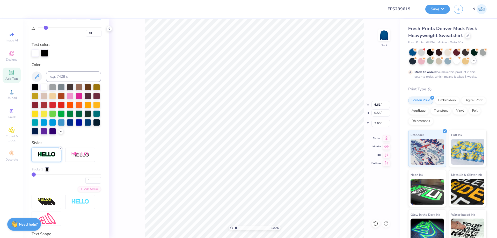
scroll to position [103, 0]
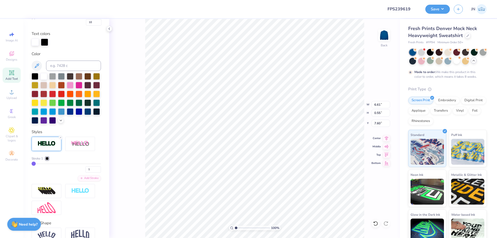
click at [48, 170] on div "Stroke 1 1" at bounding box center [66, 164] width 69 height 17
click at [47, 160] on div at bounding box center [47, 158] width 3 height 3
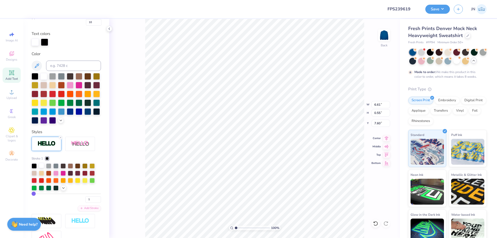
click at [43, 168] on div at bounding box center [41, 165] width 5 height 5
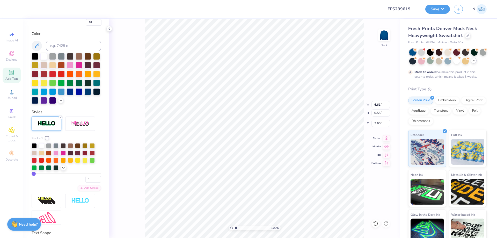
type input "9.53"
type input "0.79"
click at [385, 136] on icon at bounding box center [386, 137] width 7 height 6
type input "1.93"
click at [239, 228] on input "range" at bounding box center [252, 227] width 35 height 5
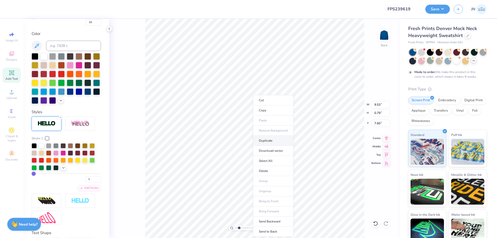
click at [269, 140] on li "Duplicate" at bounding box center [273, 141] width 41 height 10
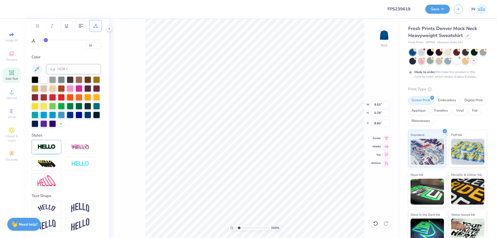
scroll to position [89, 0]
type input "8.66"
type textarea "GAMEDAY 2025"
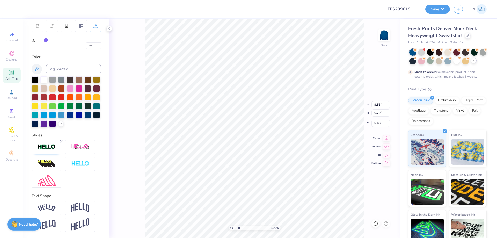
type input "7.86"
click at [86, 167] on div at bounding box center [80, 164] width 30 height 14
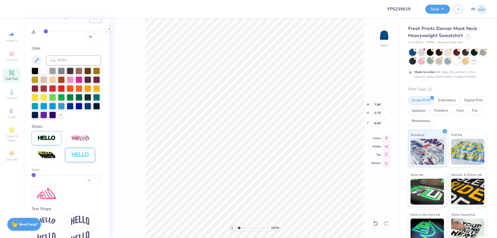
click at [87, 184] on div "1" at bounding box center [66, 178] width 69 height 9
drag, startPoint x: 88, startPoint y: 187, endPoint x: 81, endPoint y: 187, distance: 6.5
click at [81, 184] on div "1" at bounding box center [66, 178] width 69 height 9
type input "2"
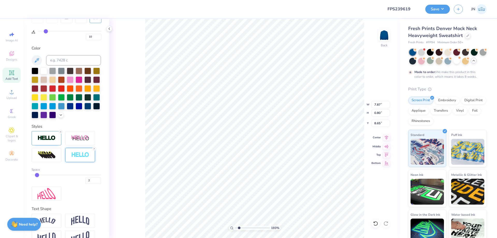
click at [386, 138] on icon at bounding box center [386, 137] width 7 height 6
type input "5.88"
type input "0.60"
click at [389, 140] on icon at bounding box center [386, 137] width 7 height 6
type input "5.24"
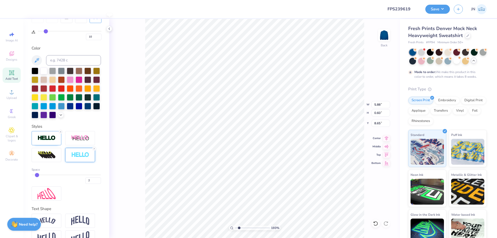
type input "0.53"
click at [387, 141] on div "193 % Back W 5.24 5.24 " H 0.53 0.53 " Y 8.65 8.65 " Center Middle Top Bottom" at bounding box center [254, 128] width 291 height 219
click at [387, 139] on icon at bounding box center [386, 137] width 7 height 6
drag, startPoint x: 239, startPoint y: 229, endPoint x: 234, endPoint y: 228, distance: 5.2
type input "1"
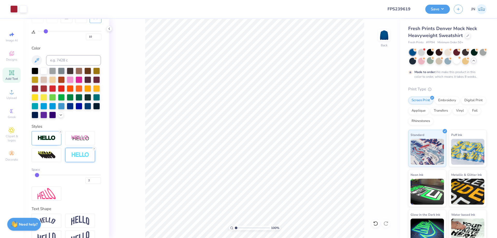
click at [235, 228] on input "range" at bounding box center [252, 227] width 35 height 5
click at [441, 8] on button "Save" at bounding box center [437, 8] width 25 height 9
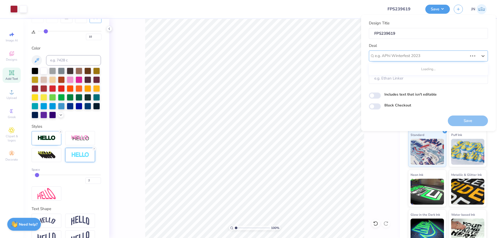
click at [420, 56] on div at bounding box center [421, 55] width 93 height 7
click at [407, 85] on div "Design Tool Gallery" at bounding box center [428, 88] width 115 height 9
type input "DESIGN TOOL"
type input "Design Tool Gallery User"
click at [456, 113] on div "Save" at bounding box center [468, 117] width 40 height 16
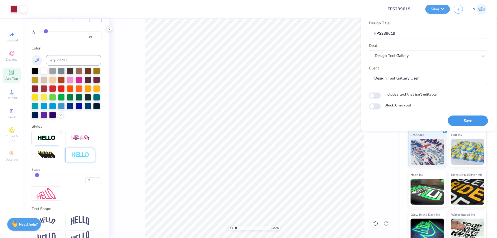
click at [456, 119] on button "Save" at bounding box center [468, 120] width 40 height 11
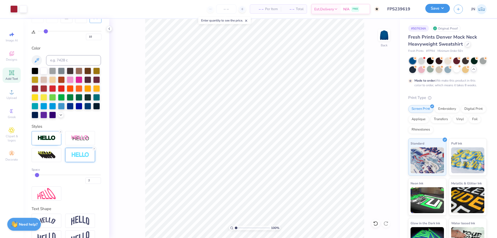
click at [445, 6] on button "Save" at bounding box center [437, 8] width 25 height 9
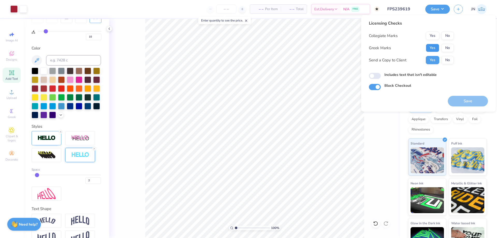
click at [432, 48] on button "Yes" at bounding box center [432, 48] width 13 height 8
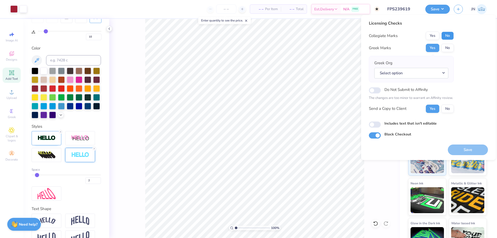
click at [444, 35] on button "No" at bounding box center [447, 36] width 12 height 8
click at [425, 70] on button "Select option" at bounding box center [411, 73] width 74 height 11
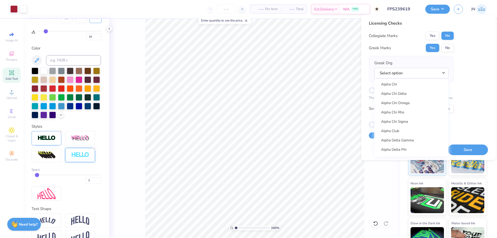
scroll to position [52, 0]
click at [409, 110] on link "Alpha Chi Omega" at bounding box center [411, 108] width 70 height 9
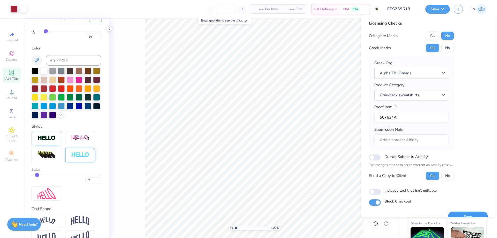
click at [456, 212] on button "Save" at bounding box center [468, 216] width 40 height 11
click at [397, 6] on input "FPS239619" at bounding box center [396, 9] width 51 height 10
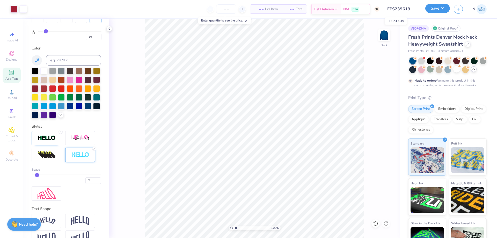
click at [447, 9] on button "Save" at bounding box center [437, 8] width 25 height 9
